Goal: Information Seeking & Learning: Learn about a topic

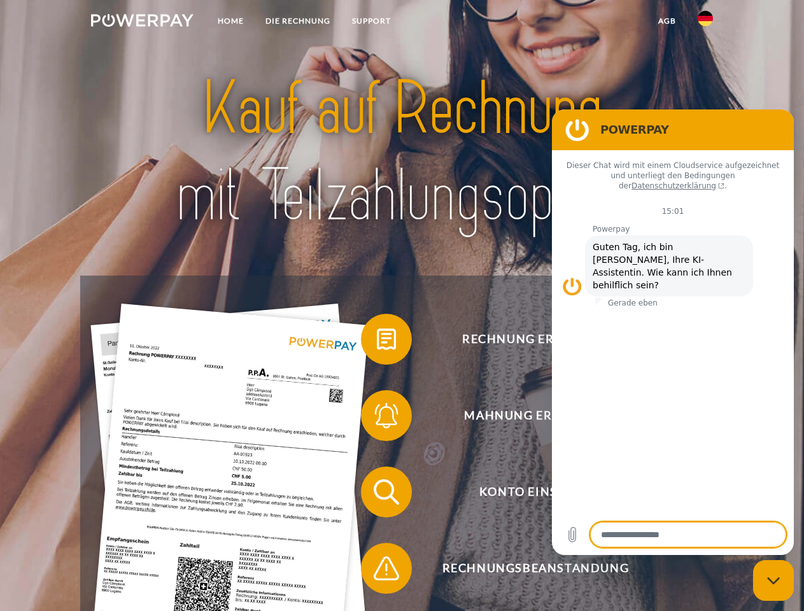
click at [142, 22] on img at bounding box center [142, 20] width 102 height 13
click at [705, 22] on img at bounding box center [704, 18] width 15 height 15
click at [666, 21] on link "agb" at bounding box center [666, 21] width 39 height 23
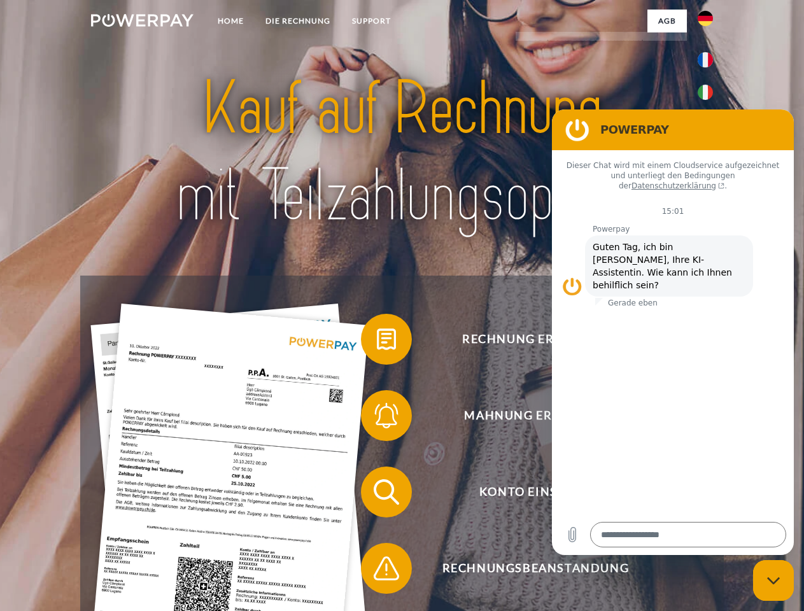
click at [377, 342] on span at bounding box center [367, 339] width 64 height 64
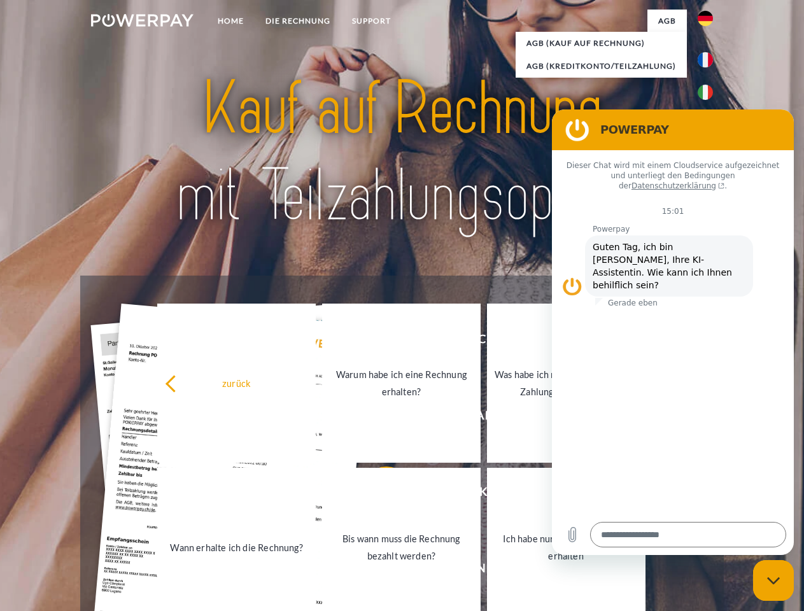
click at [377, 418] on link "Warum habe ich eine Rechnung erhalten?" at bounding box center [401, 383] width 158 height 159
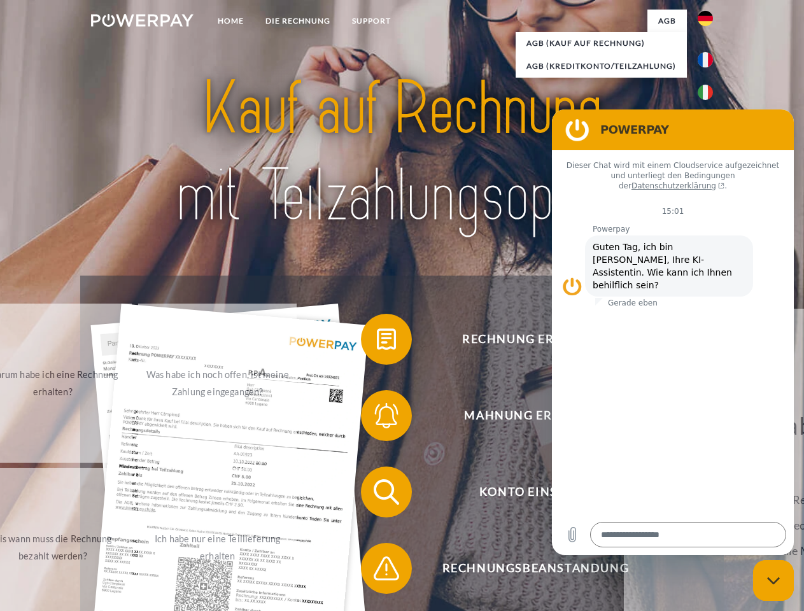
click at [377, 494] on span at bounding box center [367, 492] width 64 height 64
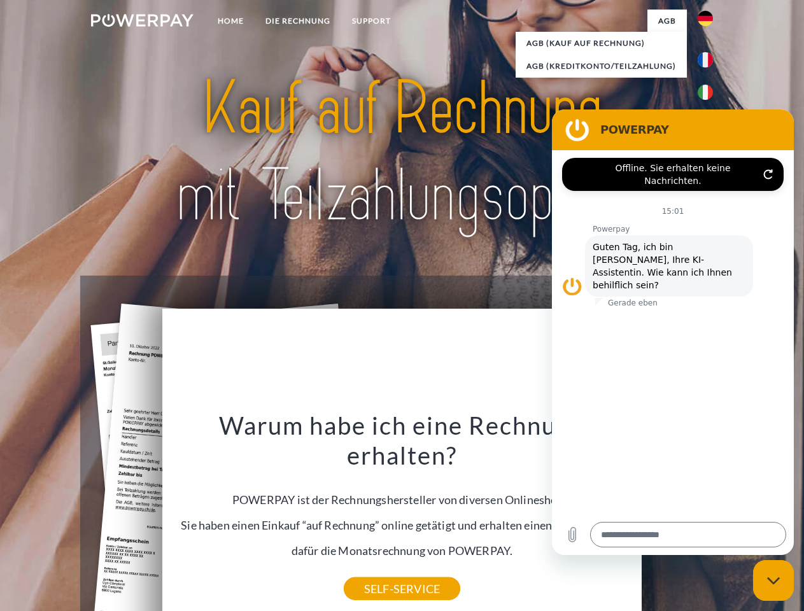
click at [377, 571] on div "Warum habe ich eine Rechnung erhalten? POWERPAY ist der Rechnungshersteller von…" at bounding box center [402, 499] width 465 height 179
click at [773, 580] on icon "Messaging-Fenster schließen" at bounding box center [773, 581] width 13 height 8
type textarea "*"
